Goal: Task Accomplishment & Management: Manage account settings

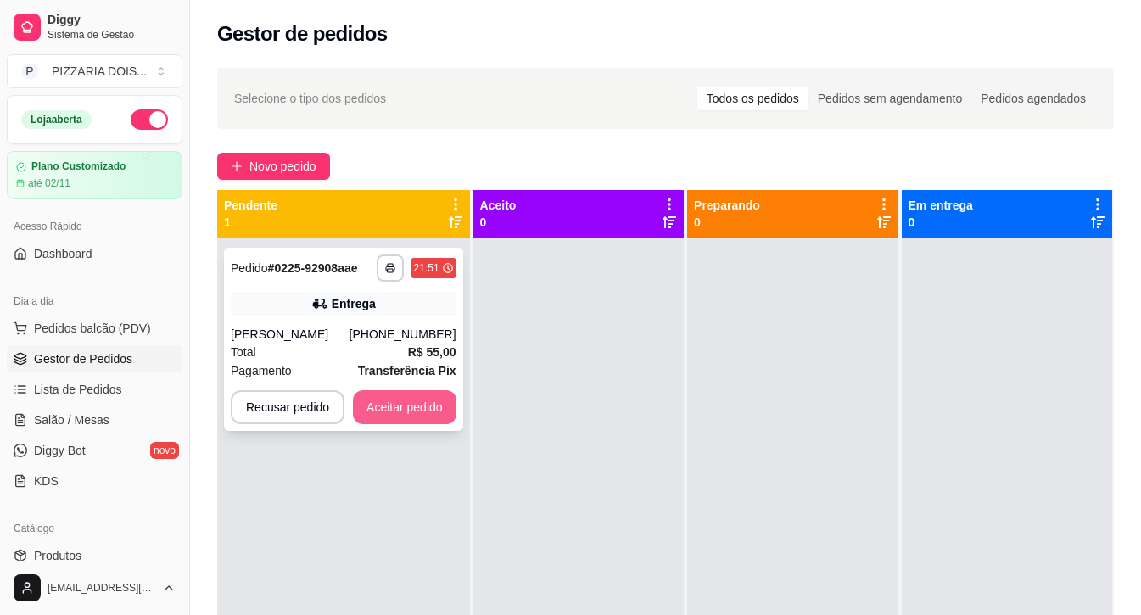
click at [456, 424] on button "Aceitar pedido" at bounding box center [404, 407] width 103 height 34
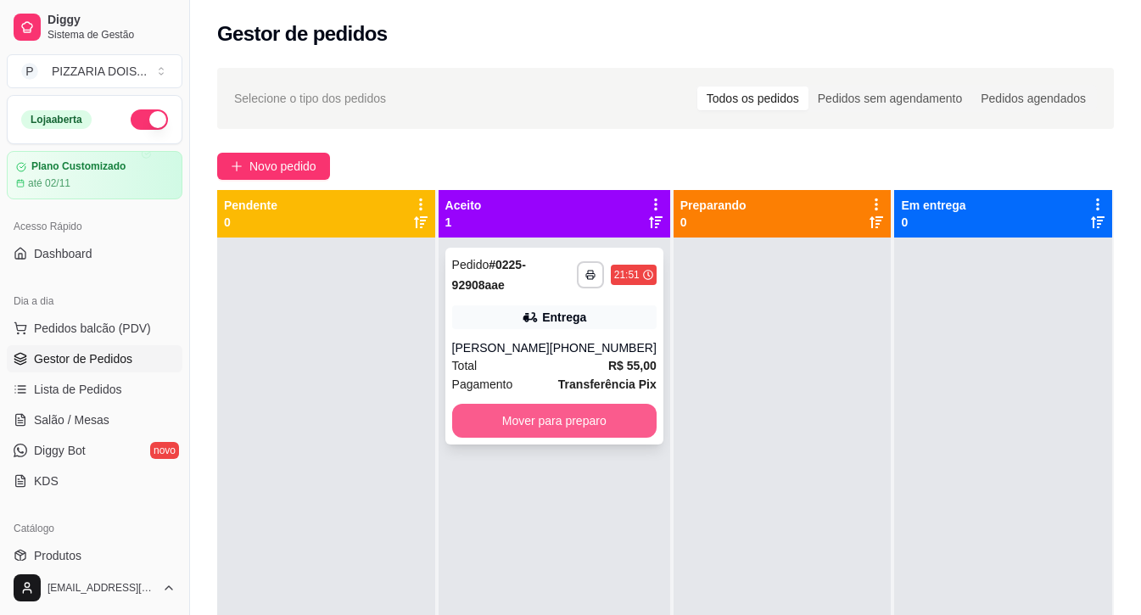
click at [642, 438] on button "Mover para preparo" at bounding box center [554, 421] width 204 height 34
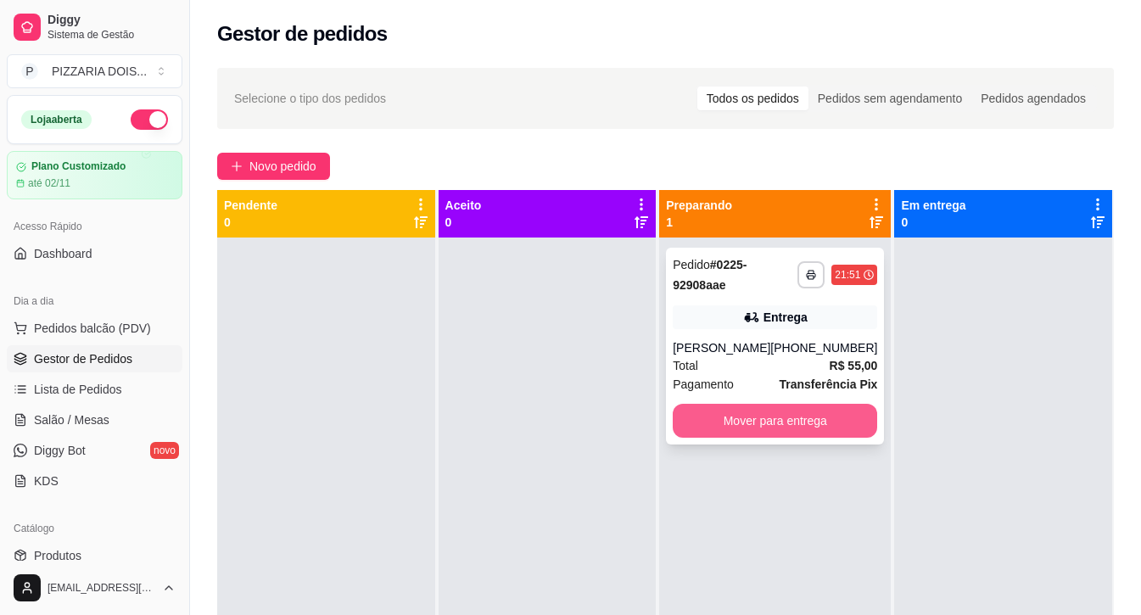
click at [829, 438] on button "Mover para entrega" at bounding box center [775, 421] width 204 height 34
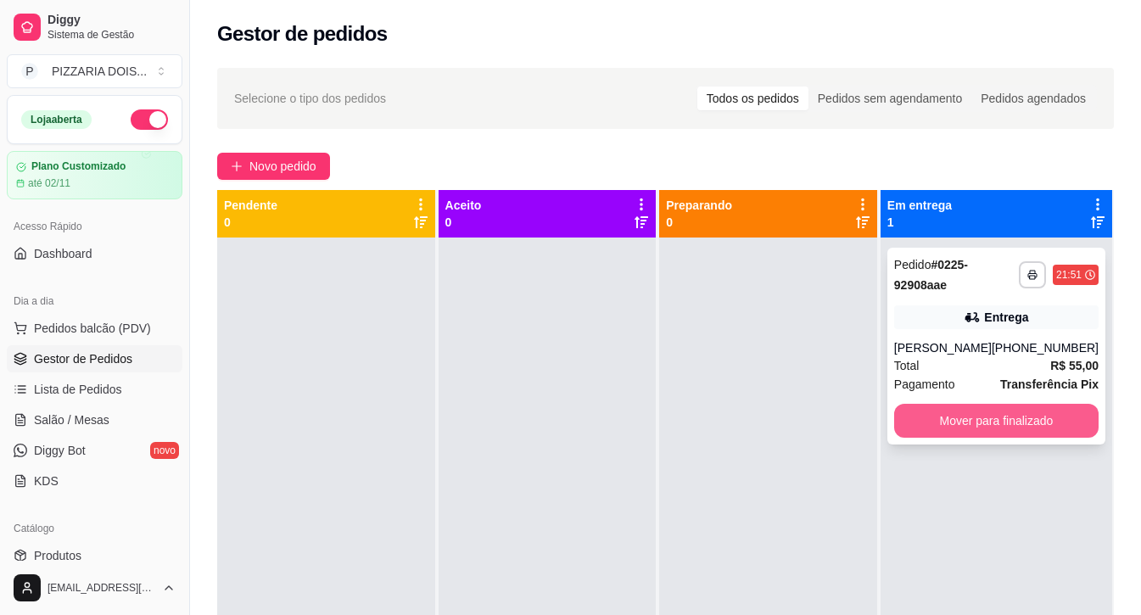
click at [999, 438] on button "Mover para finalizado" at bounding box center [996, 421] width 204 height 34
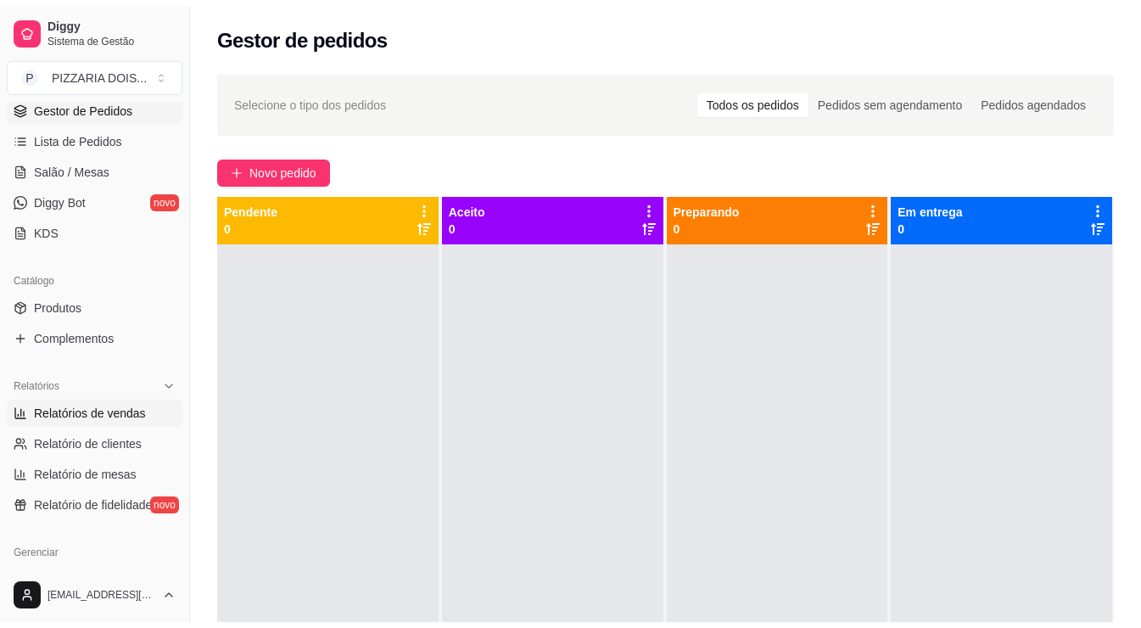
scroll to position [339, 0]
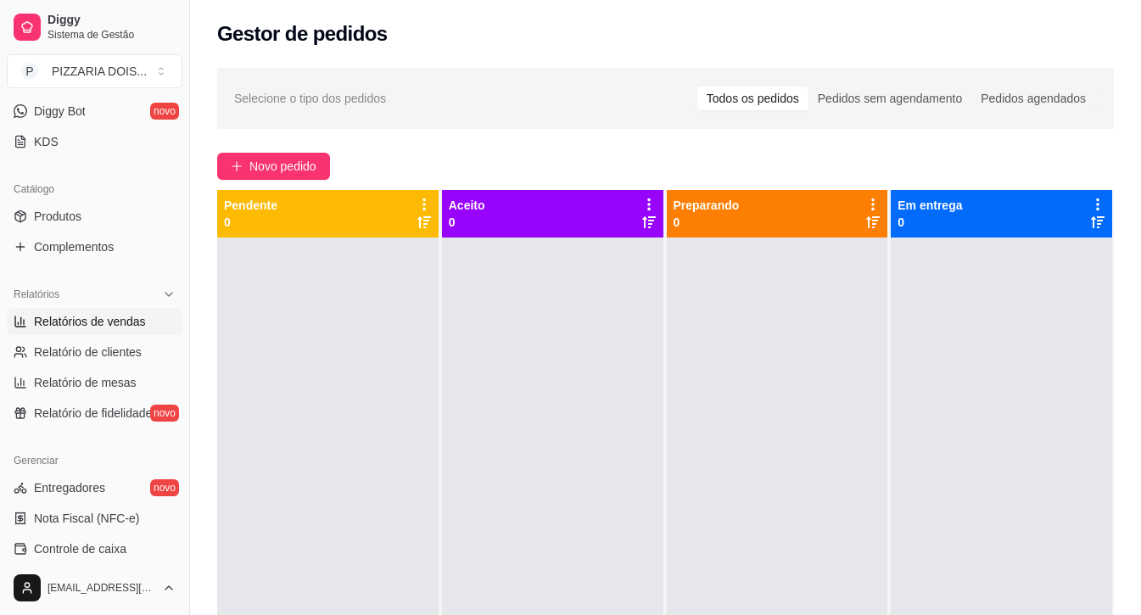
click at [120, 330] on span "Relatórios de vendas" at bounding box center [90, 321] width 112 height 17
select select "ALL"
select select "0"
